Goal: Task Accomplishment & Management: Complete application form

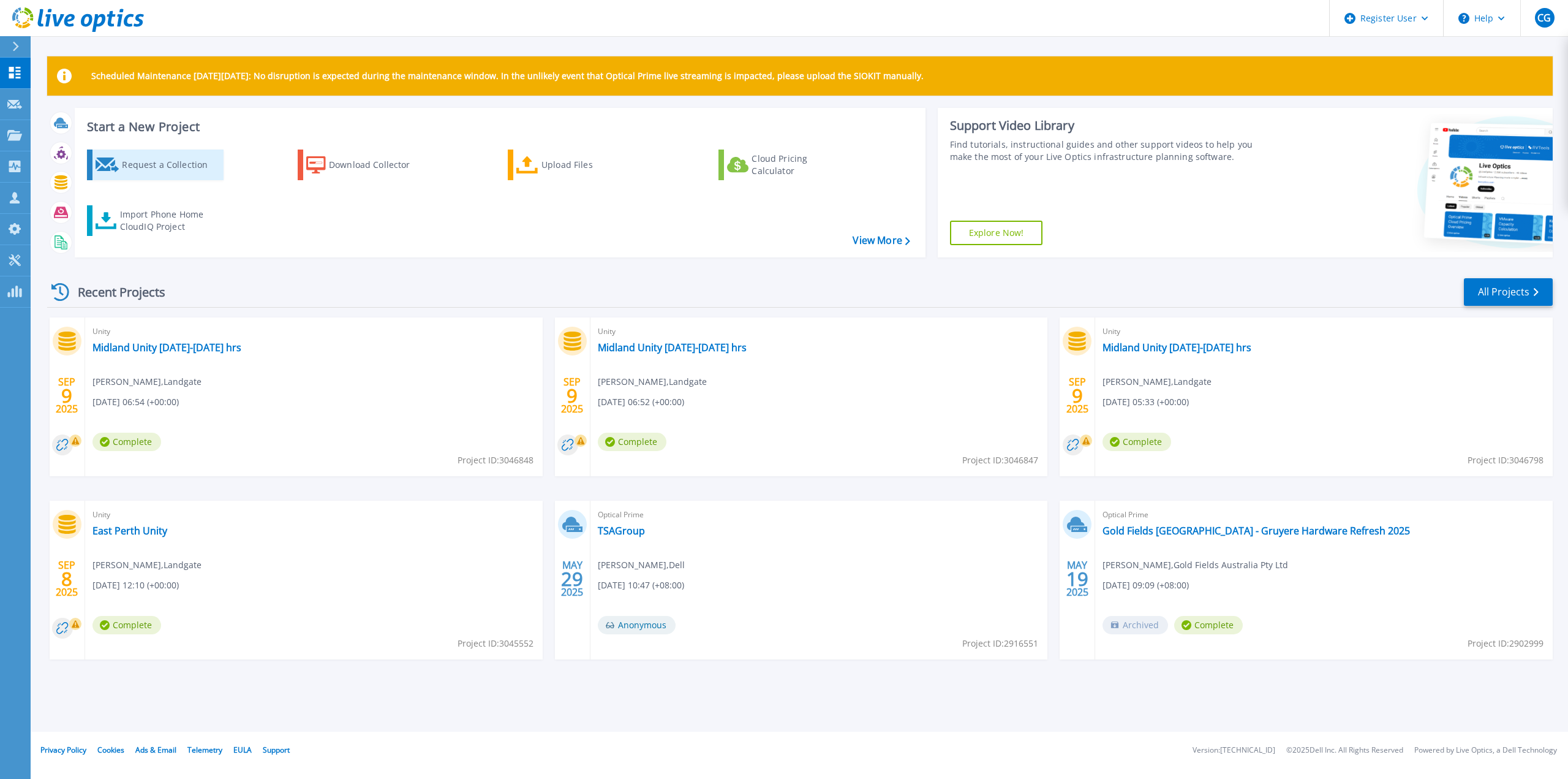
click at [117, 171] on icon at bounding box center [107, 165] width 24 height 15
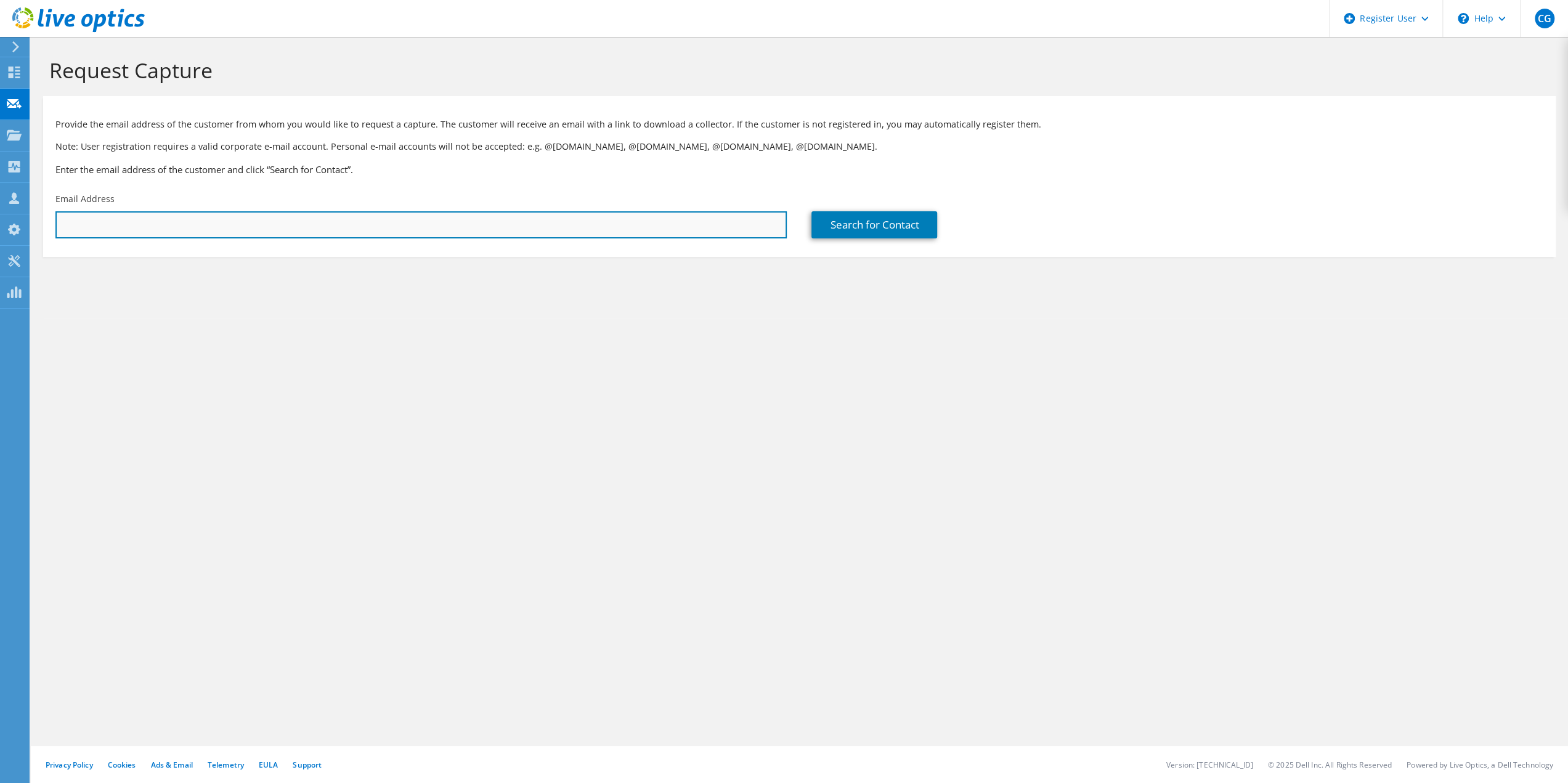
click at [185, 224] on input "text" at bounding box center [421, 225] width 732 height 27
paste input "mailto:[EMAIL_ADDRESS][DOMAIN_NAME]"
type input "[EMAIL_ADDRESS][DOMAIN_NAME]"
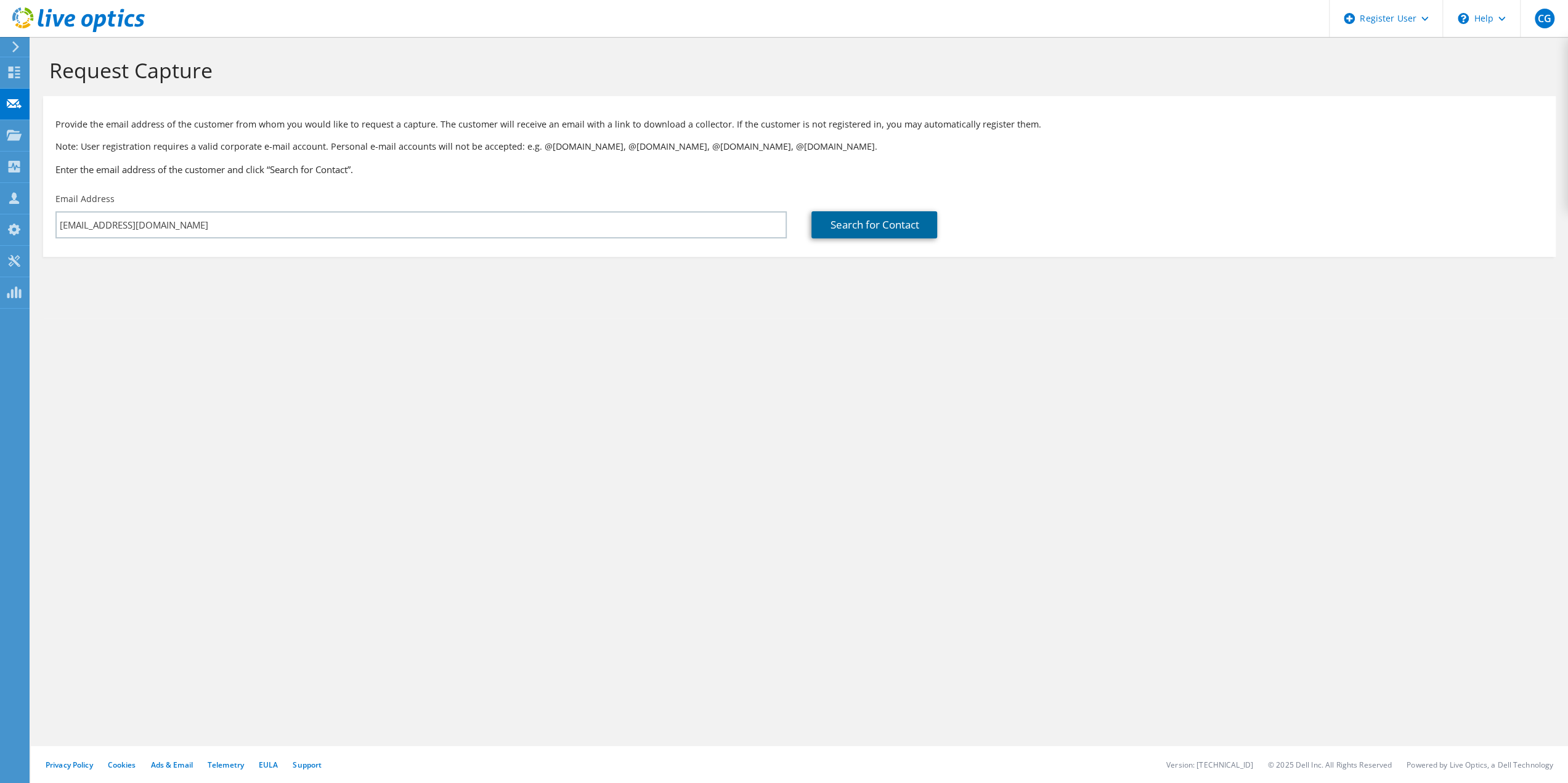
click at [853, 219] on link "Search for Contact" at bounding box center [874, 225] width 125 height 27
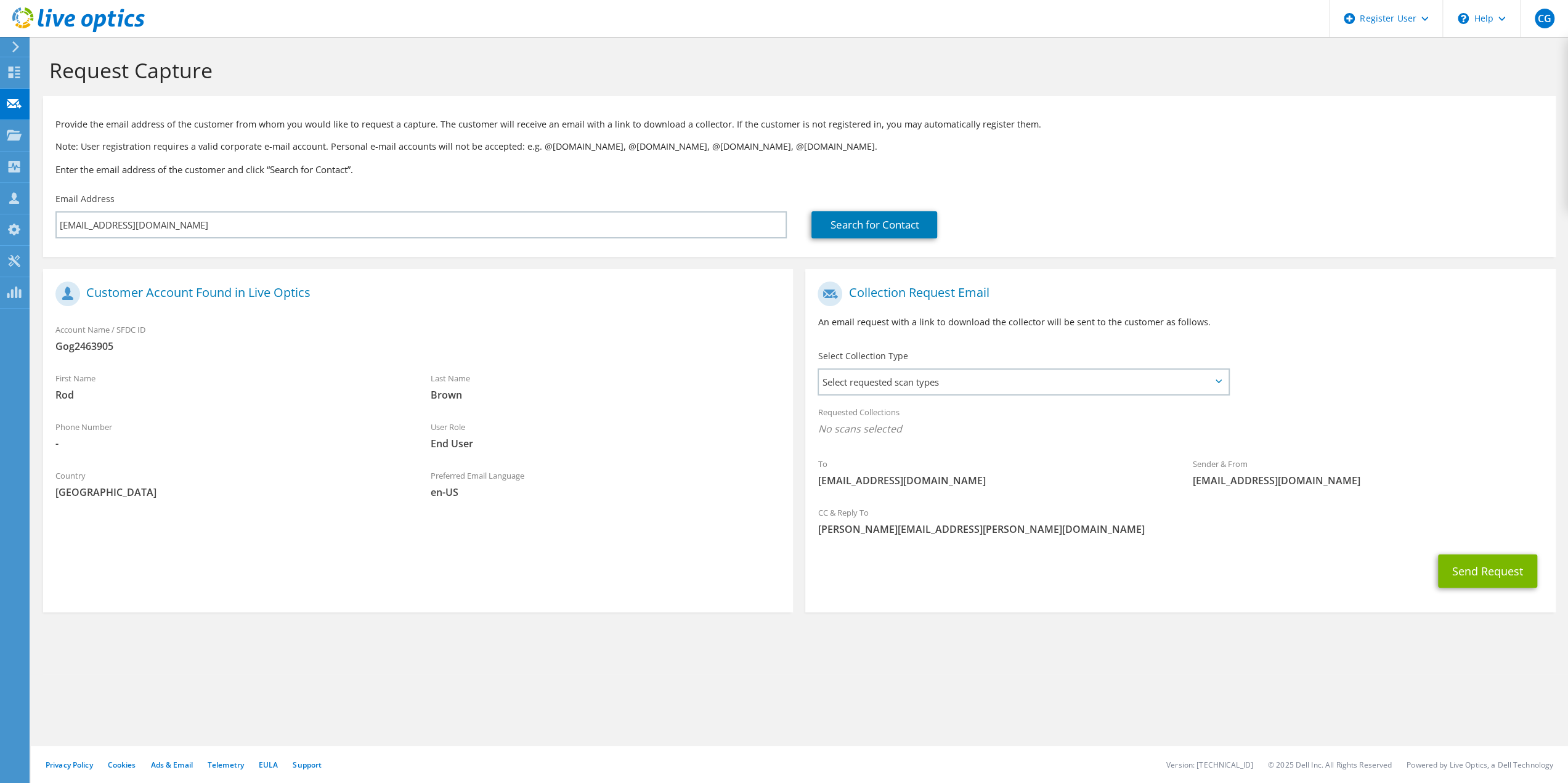
click at [912, 396] on div "Select Collection Type Select requested scan types Server Virtualization Optica…" at bounding box center [1024, 372] width 437 height 56
click at [906, 382] on span "Select requested scan types" at bounding box center [1023, 382] width 408 height 24
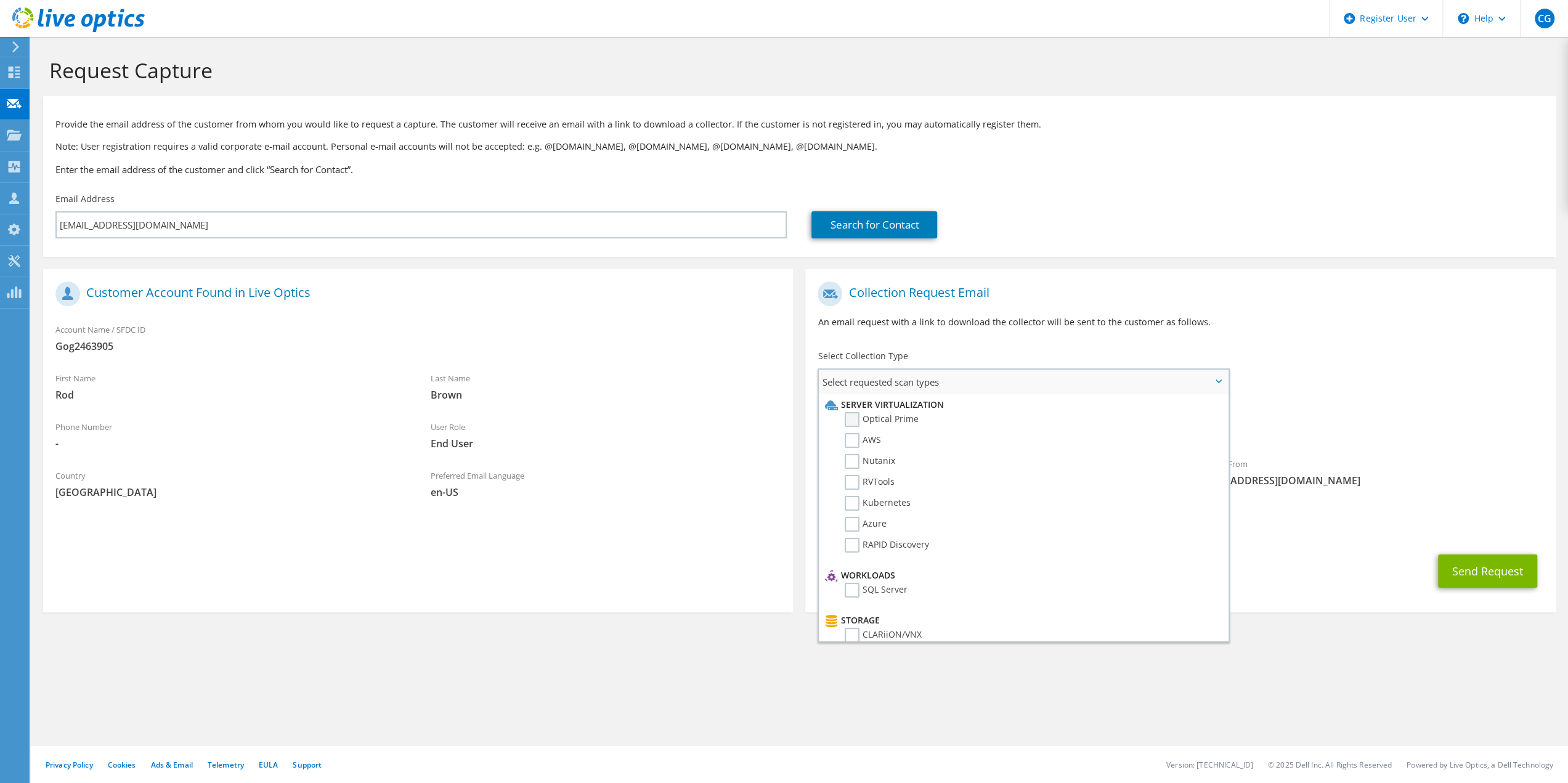
click at [852, 421] on label "Optical Prime" at bounding box center [882, 420] width 74 height 15
click at [0, 0] on input "Optical Prime" at bounding box center [0, 0] width 0 height 0
